Goal: Information Seeking & Learning: Learn about a topic

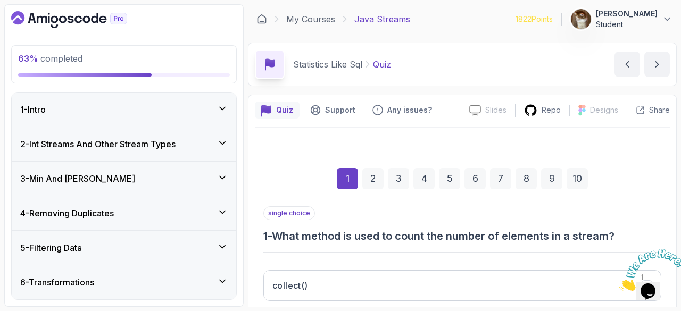
scroll to position [133, 0]
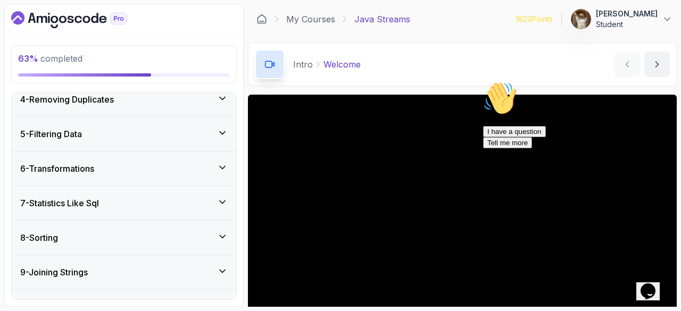
scroll to position [304, 0]
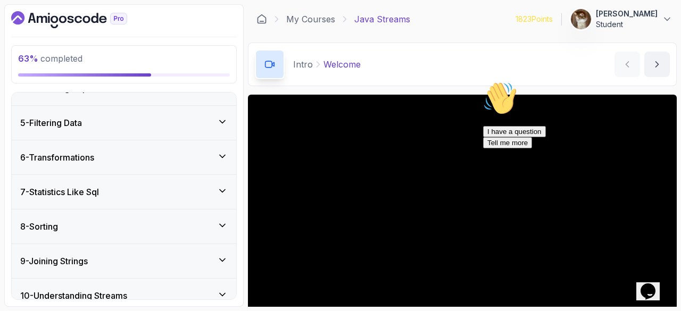
click at [137, 188] on div "7 - Statistics Like Sql" at bounding box center [123, 192] width 207 height 13
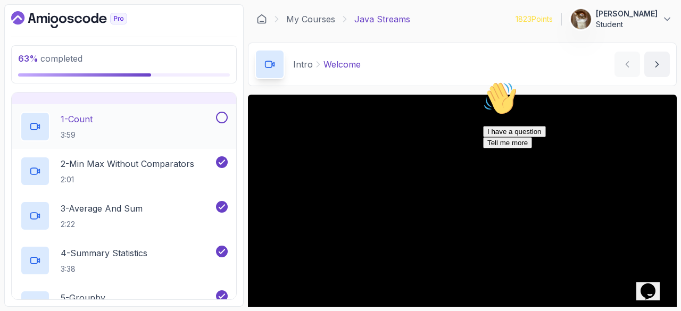
scroll to position [205, 0]
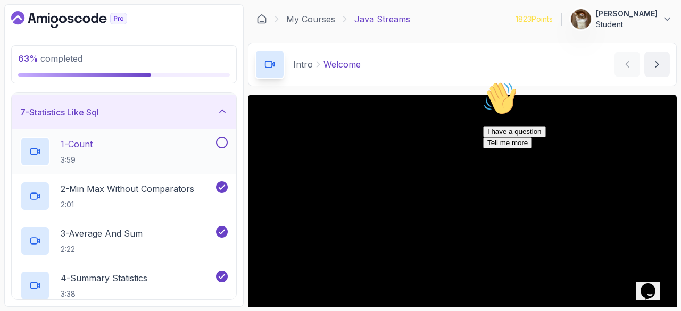
click at [221, 145] on button at bounding box center [222, 143] width 12 height 12
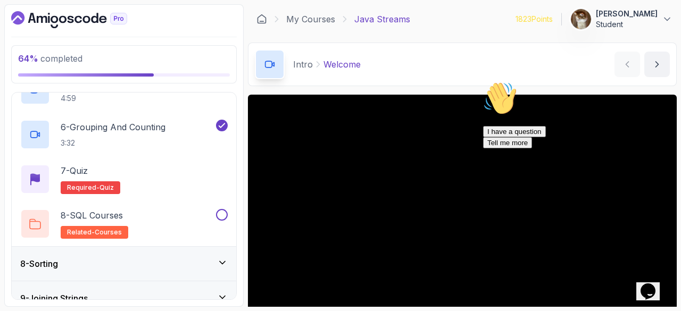
scroll to position [446, 0]
click at [78, 168] on p "7 - Quiz" at bounding box center [74, 169] width 27 height 13
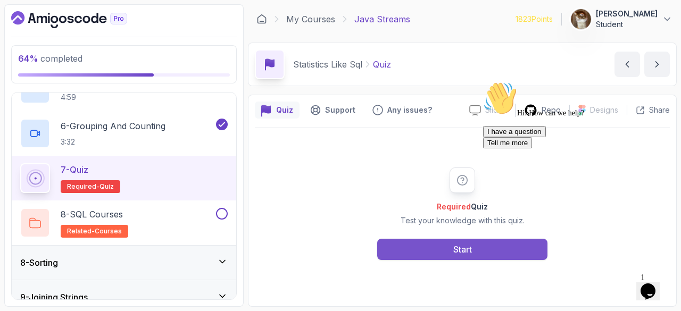
click at [412, 256] on button "Start" at bounding box center [462, 249] width 170 height 21
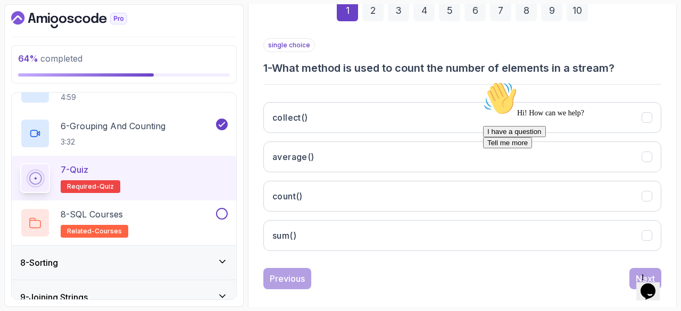
scroll to position [169, 0]
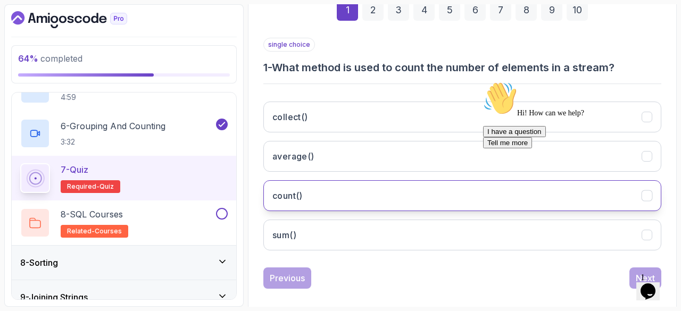
click at [349, 204] on button "count()" at bounding box center [462, 195] width 398 height 31
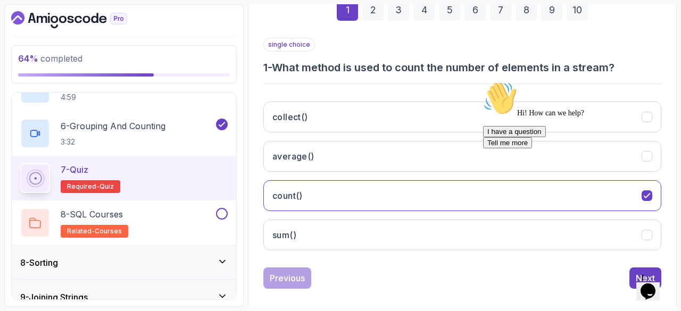
click at [483, 81] on icon "Chat attention grabber" at bounding box center [483, 81] width 0 height 0
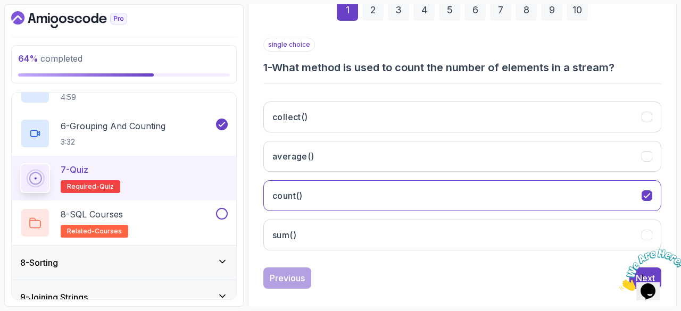
click at [619, 283] on icon "Close" at bounding box center [619, 287] width 0 height 9
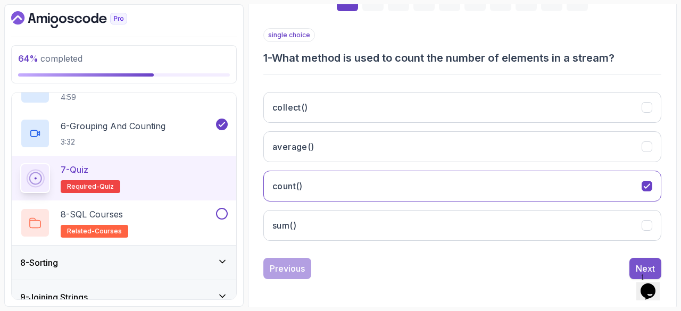
click at [632, 258] on button "Next" at bounding box center [645, 268] width 32 height 21
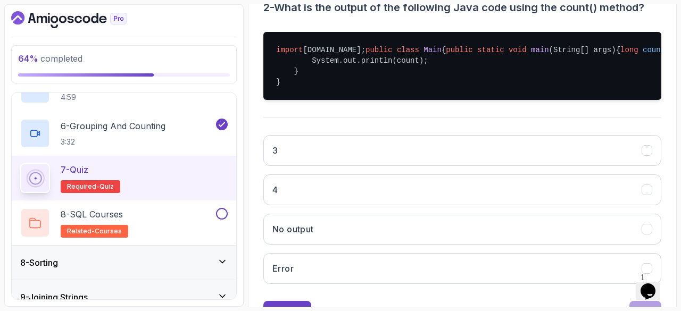
scroll to position [232, 0]
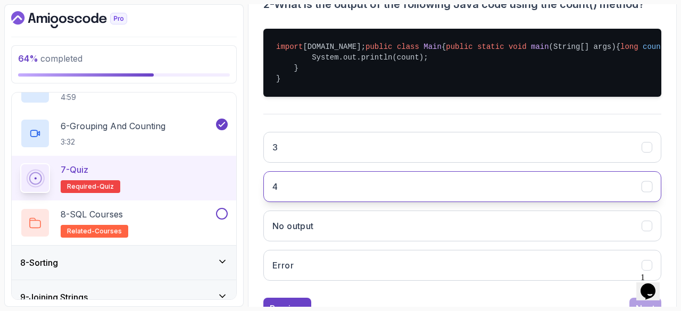
click at [340, 202] on button "4" at bounding box center [462, 186] width 398 height 31
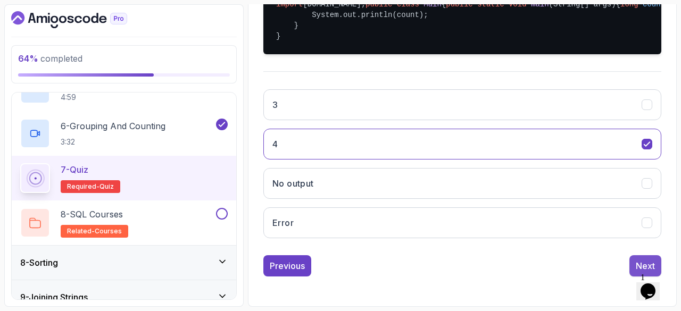
click at [633, 255] on button "Next" at bounding box center [645, 265] width 32 height 21
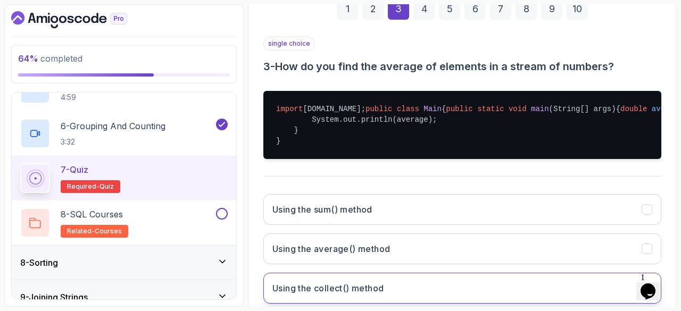
scroll to position [169, 0]
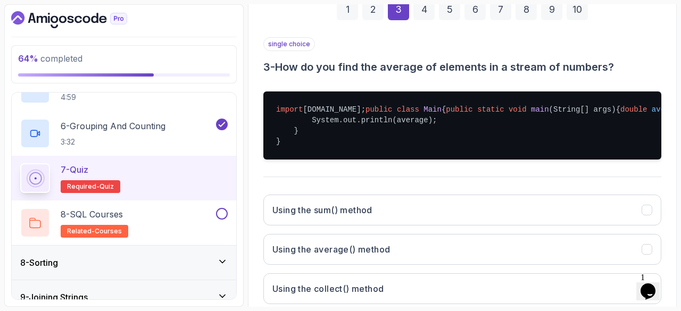
click at [323, 156] on pre "import java.util.stream.Stream; public class Main { public static void main (St…" at bounding box center [462, 125] width 398 height 68
click at [322, 156] on pre "import java.util.stream.Stream; public class Main { public static void main (St…" at bounding box center [462, 125] width 398 height 68
click at [501, 160] on pre "import java.util.stream.Stream; public class Main { public static void main (St…" at bounding box center [462, 125] width 398 height 68
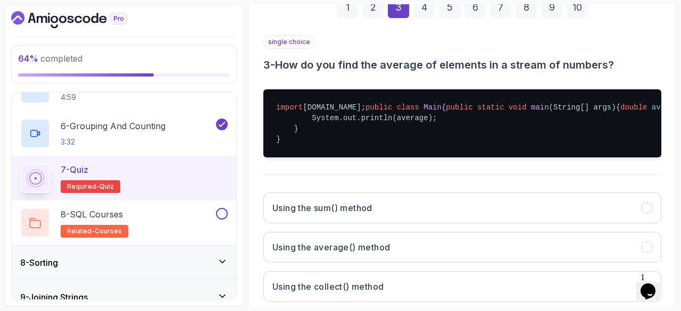
scroll to position [181, 0]
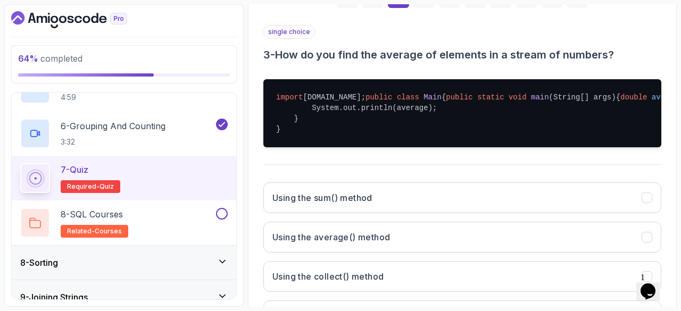
click at [474, 137] on pre "import java.util.stream.Stream; public class Main { public static void main (St…" at bounding box center [462, 113] width 398 height 68
copy pre "double average = Stream.of( 1 , 2 , 3 , 4 , 5 ).mapToInt(Integer::intValue).?()…"
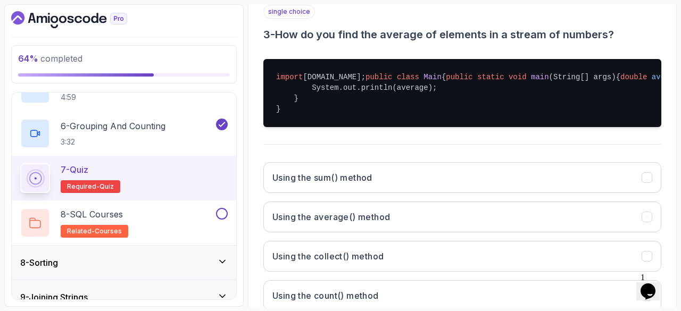
scroll to position [322, 0]
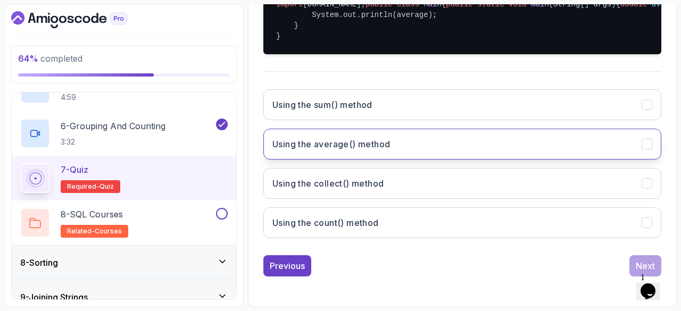
click at [389, 148] on h3 "Using the average() method" at bounding box center [331, 144] width 118 height 13
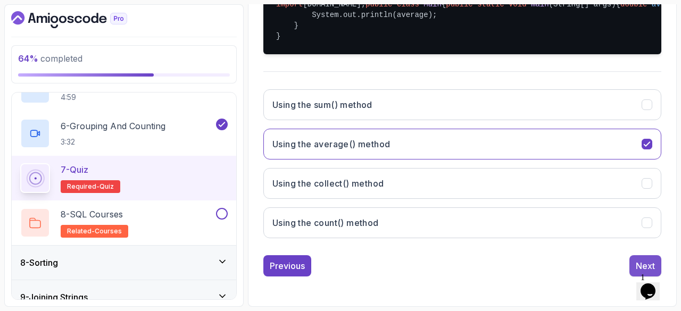
click at [633, 258] on button "Next" at bounding box center [645, 265] width 32 height 21
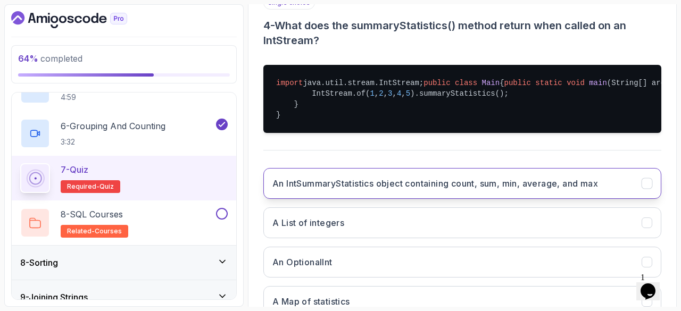
scroll to position [213, 0]
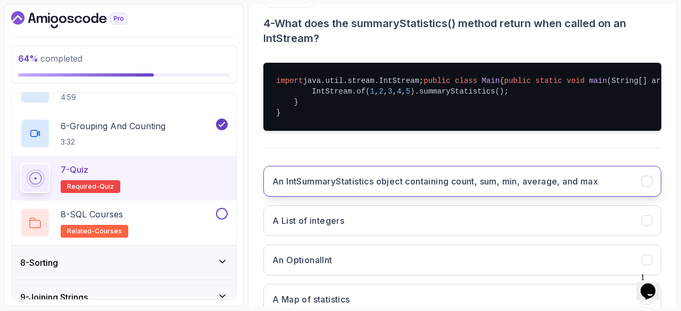
click at [379, 197] on button "An IntSummaryStatistics object containing count, sum, min, average, and max" at bounding box center [462, 181] width 398 height 31
click at [396, 229] on div "An IntSummaryStatistics object containing count, sum, min, average, and max A L…" at bounding box center [462, 240] width 398 height 166
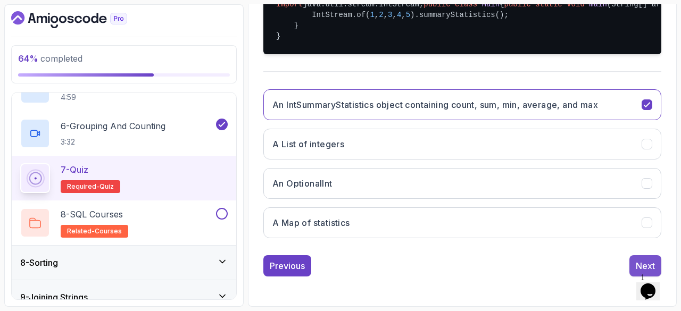
click at [634, 262] on button "Next" at bounding box center [645, 265] width 32 height 21
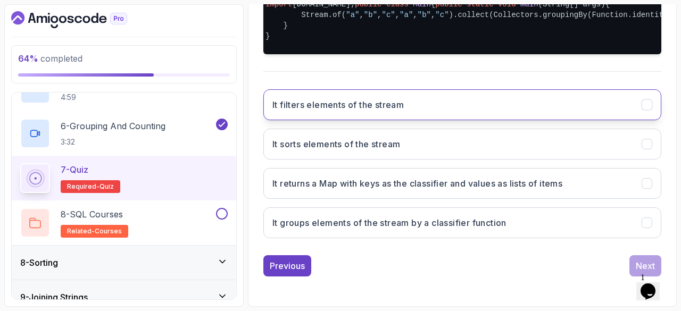
scroll to position [302, 0]
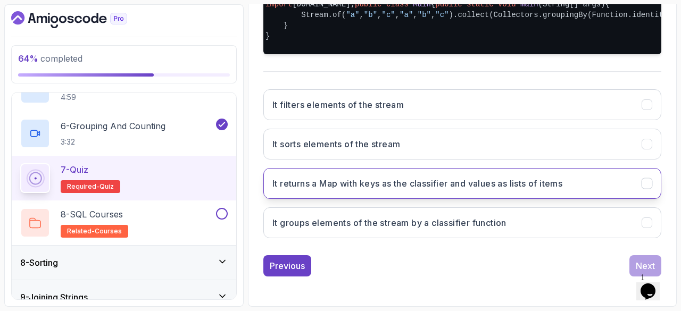
click at [452, 199] on button "It returns a Map with keys as the classifier and values as lists of items" at bounding box center [462, 183] width 398 height 31
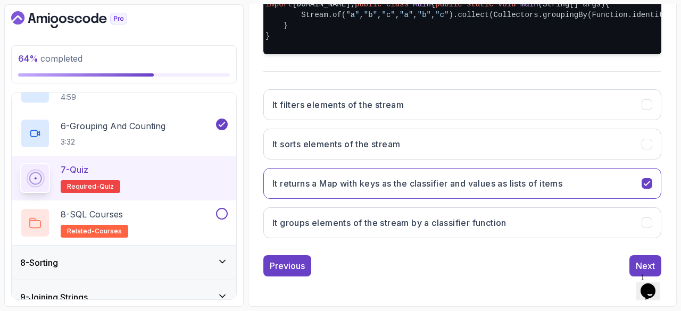
scroll to position [315, 0]
click at [633, 272] on button "Next" at bounding box center [645, 265] width 32 height 21
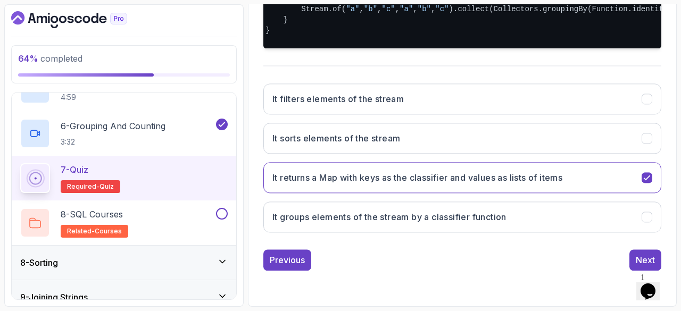
scroll to position [178, 0]
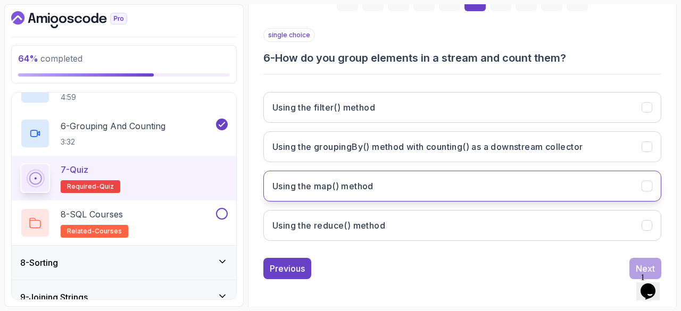
click at [369, 181] on h3 "Using the map() method" at bounding box center [322, 186] width 101 height 13
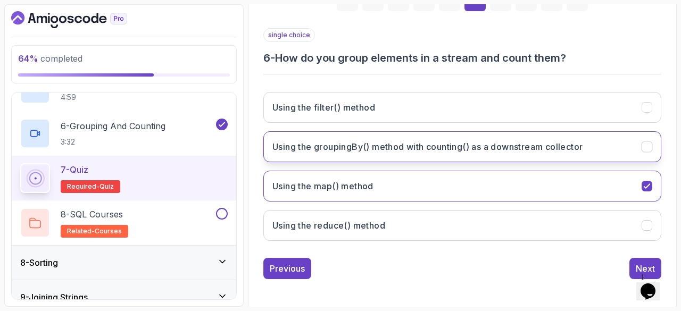
click at [366, 154] on button "Using the groupingBy() method with counting() as a downstream collector" at bounding box center [462, 146] width 398 height 31
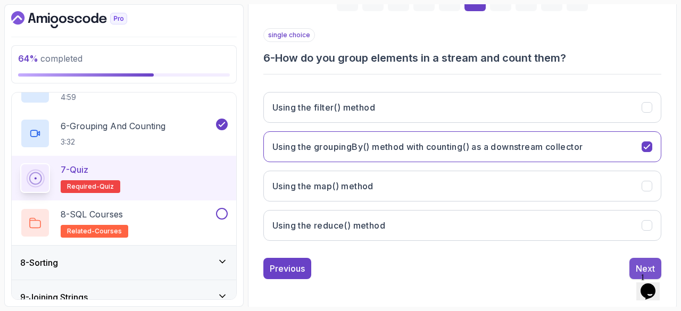
click at [632, 263] on button "Next" at bounding box center [645, 268] width 32 height 21
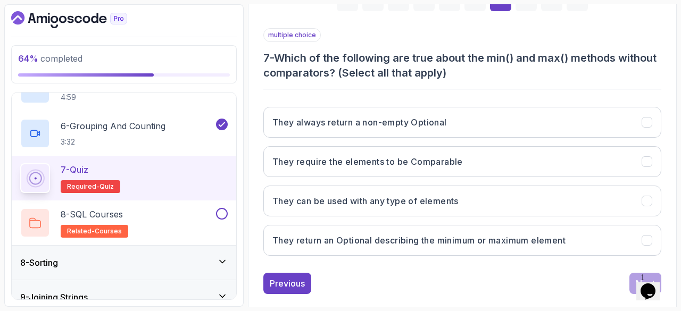
scroll to position [193, 0]
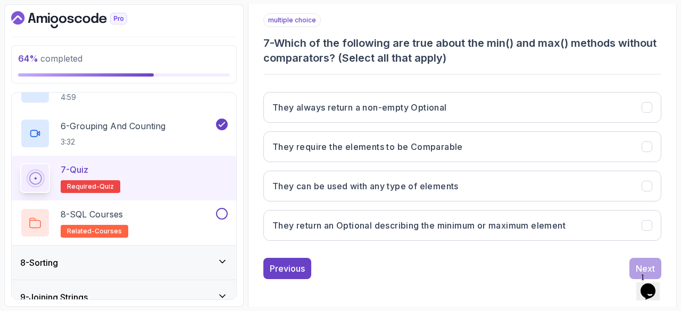
drag, startPoint x: 400, startPoint y: 228, endPoint x: 350, endPoint y: 239, distance: 50.7
click at [350, 239] on div "They always return a non-empty Optional They require the elements to be Compara…" at bounding box center [462, 166] width 398 height 166
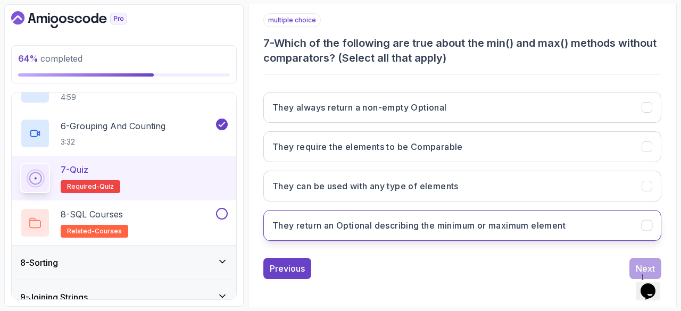
click at [371, 235] on button "They return an Optional describing the minimum or maximum element" at bounding box center [462, 225] width 398 height 31
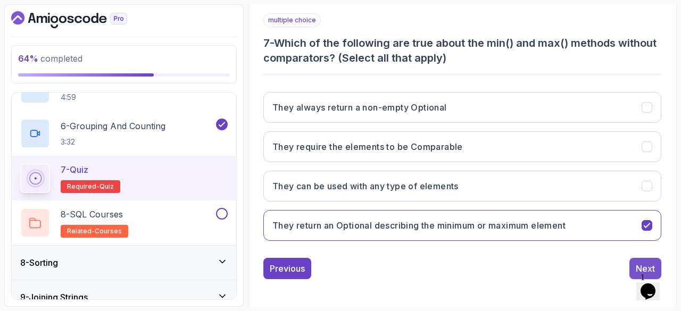
click at [629, 265] on button "Next" at bounding box center [645, 268] width 32 height 21
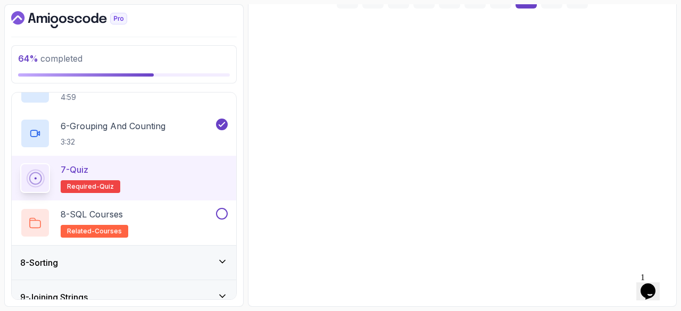
scroll to position [178, 0]
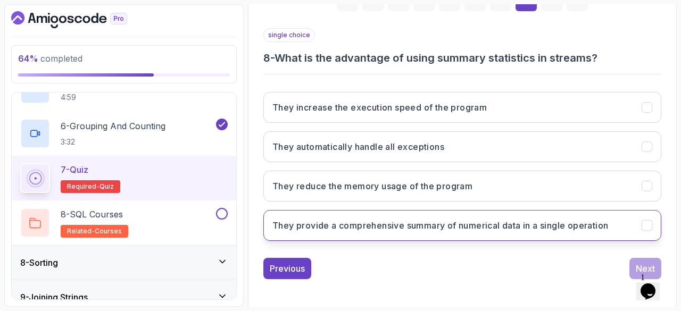
click at [352, 225] on h3 "They provide a comprehensive summary of numerical data in a single operation" at bounding box center [440, 225] width 336 height 13
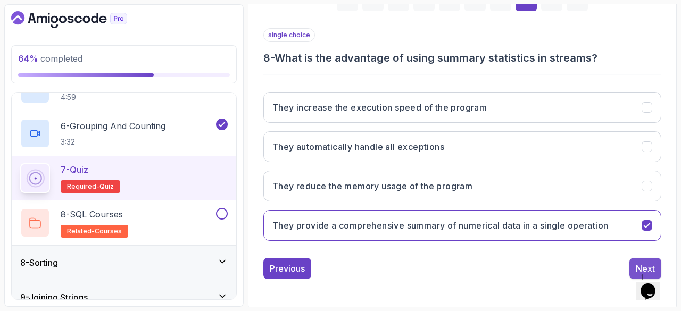
click at [636, 259] on button "Next" at bounding box center [645, 268] width 32 height 21
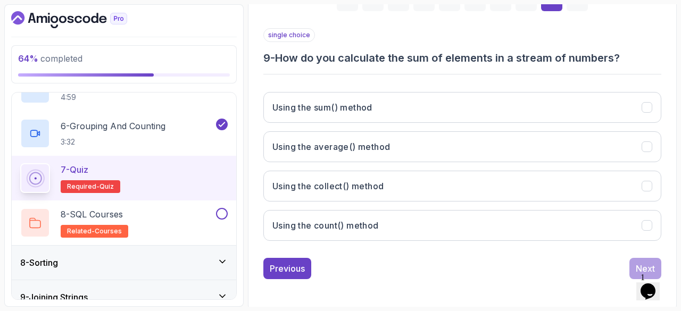
click at [378, 58] on h3 "9 - How do you calculate the sum of elements in a stream of numbers?" at bounding box center [462, 58] width 398 height 15
click at [353, 53] on h3 "9 - How do you calculate the sum of elements in a stream of numbers?" at bounding box center [462, 58] width 398 height 15
click at [347, 104] on h3 "Using the sum() method" at bounding box center [322, 107] width 100 height 13
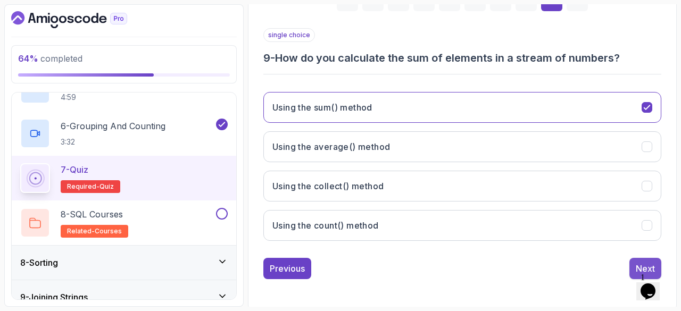
click at [632, 260] on button "Next" at bounding box center [645, 268] width 32 height 21
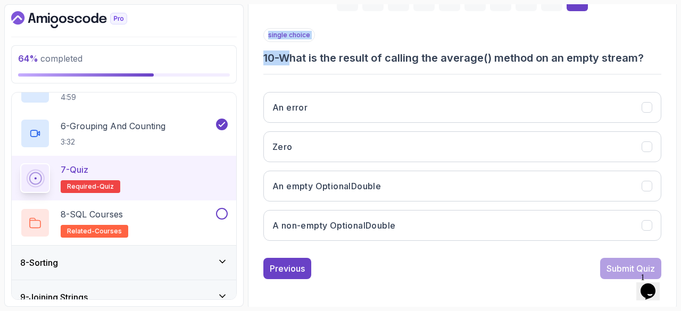
drag, startPoint x: 294, startPoint y: 58, endPoint x: 453, endPoint y: 65, distance: 158.6
click at [453, 65] on div "single choice 10 - What is the result of calling the average() method on an emp…" at bounding box center [462, 138] width 398 height 221
click at [451, 68] on div "single choice 10 - What is the result of calling the average() method on an emp…" at bounding box center [462, 138] width 398 height 221
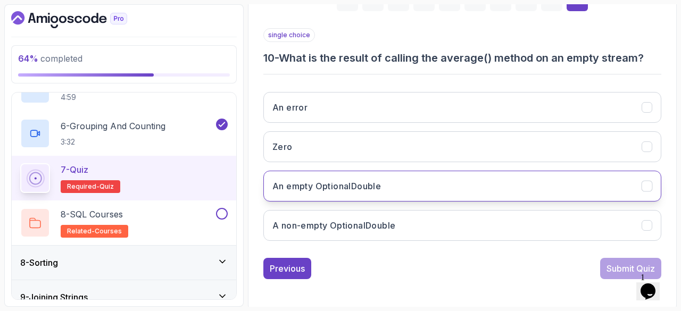
click at [458, 183] on button "An empty OptionalDouble" at bounding box center [462, 186] width 398 height 31
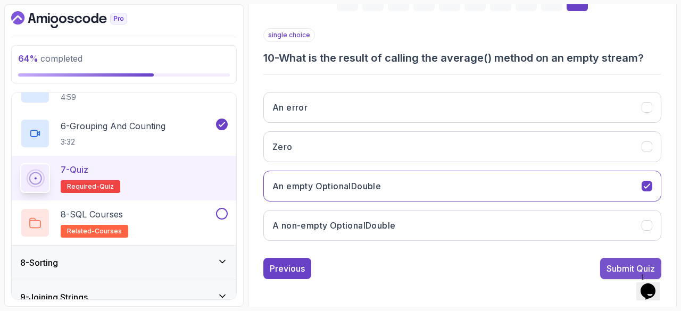
click at [600, 261] on button "Submit Quiz" at bounding box center [630, 268] width 61 height 21
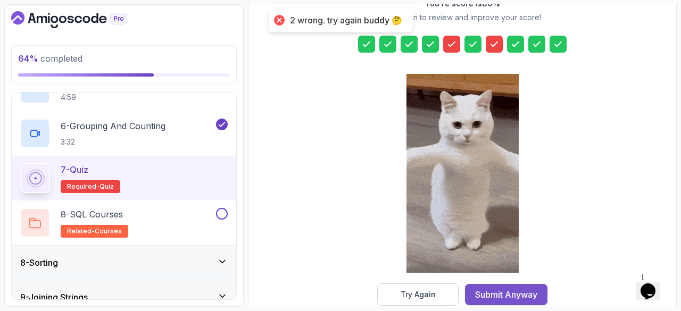
click at [484, 290] on div "Submit Anyway" at bounding box center [506, 294] width 62 height 13
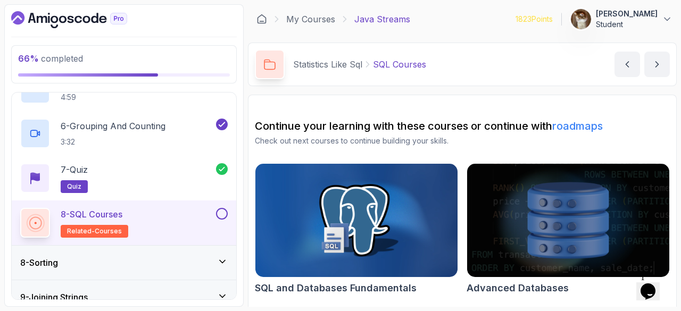
click at [222, 208] on button at bounding box center [222, 214] width 12 height 12
click at [144, 268] on div "8 - Sorting" at bounding box center [124, 263] width 224 height 34
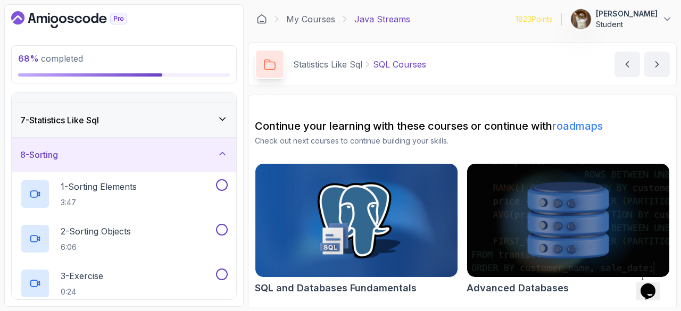
scroll to position [142, 0]
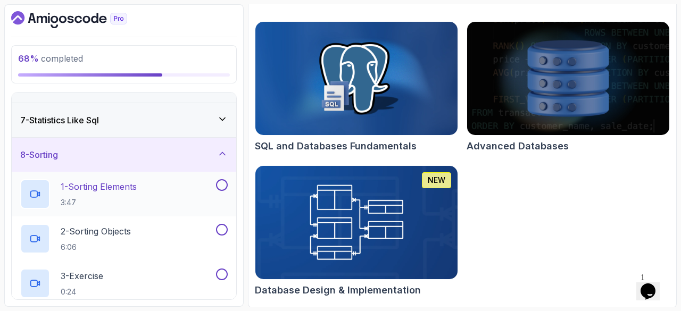
click at [121, 183] on p "1 - Sorting Elements" at bounding box center [99, 186] width 76 height 13
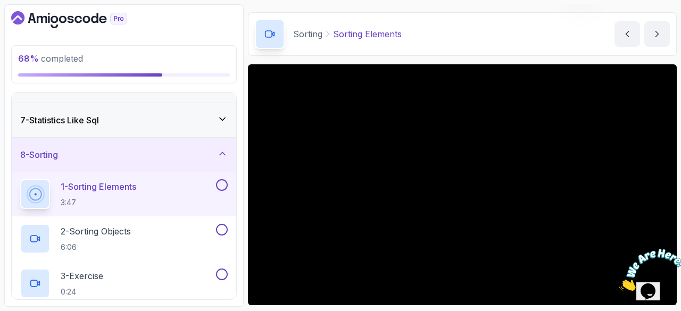
scroll to position [102, 0]
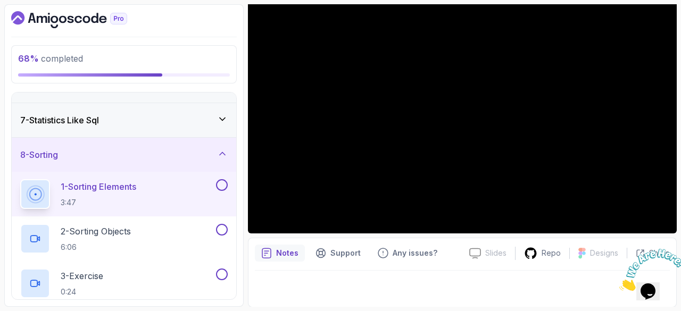
click at [226, 182] on button at bounding box center [222, 185] width 12 height 12
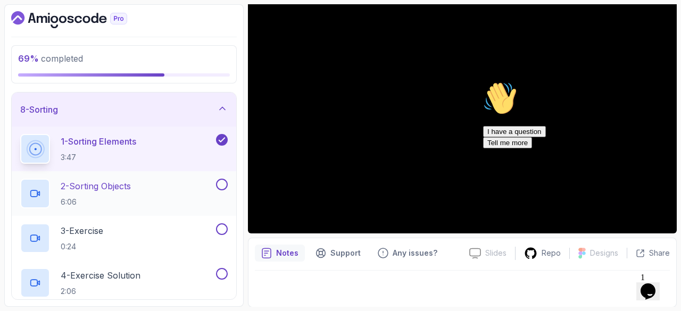
scroll to position [237, 0]
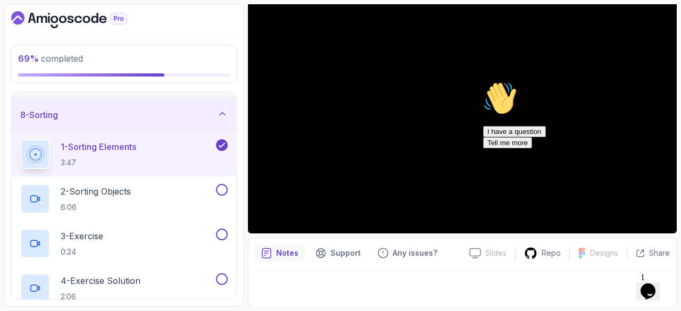
click at [483, 81] on icon "Chat attention grabber" at bounding box center [483, 81] width 0 height 0
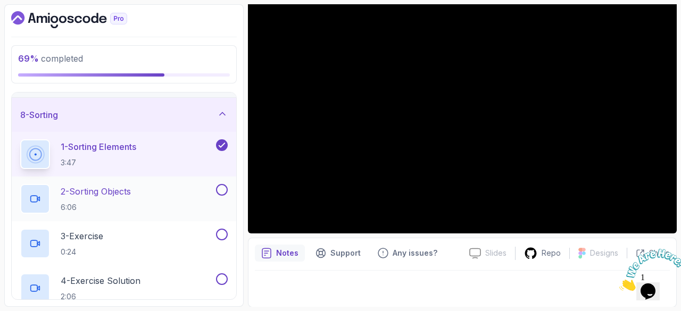
click at [138, 193] on div "2 - Sorting Objects 6:06" at bounding box center [117, 199] width 194 height 30
